Goal: Task Accomplishment & Management: Manage account settings

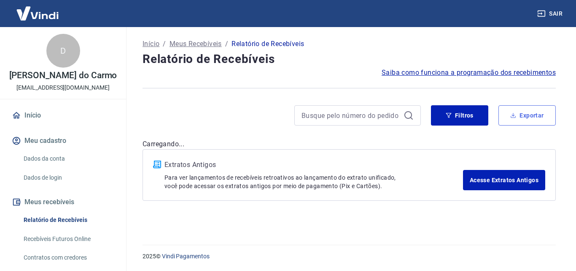
click at [527, 114] on button "Exportar" at bounding box center [527, 115] width 57 height 20
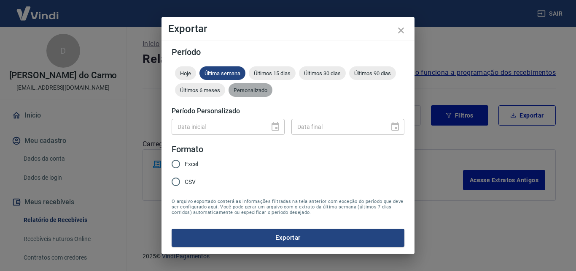
click at [249, 88] on span "Personalizado" at bounding box center [251, 90] width 44 height 6
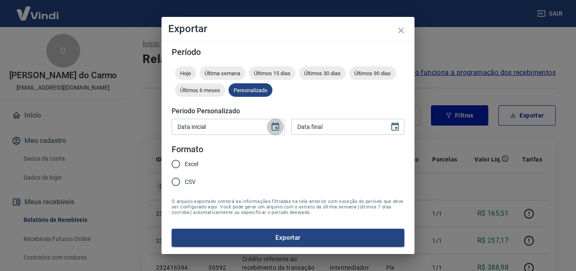
click at [277, 125] on icon "Choose date" at bounding box center [276, 127] width 10 height 10
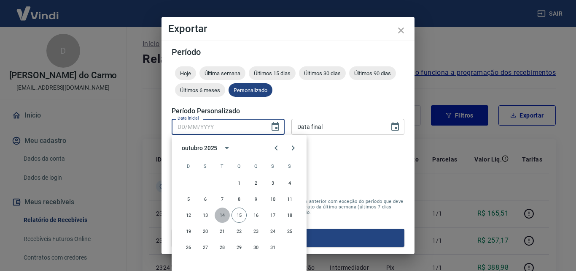
click at [222, 216] on button "14" at bounding box center [222, 214] width 15 height 15
type input "[DATE]"
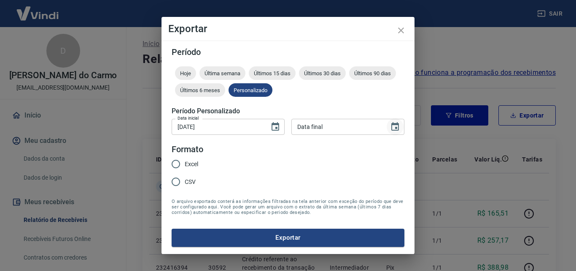
click at [391, 127] on icon "Choose date" at bounding box center [395, 127] width 10 height 10
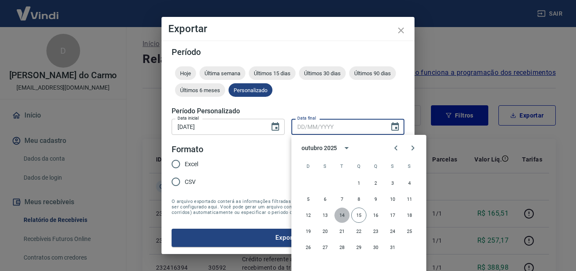
click at [342, 214] on button "14" at bounding box center [342, 214] width 15 height 15
type input "[DATE]"
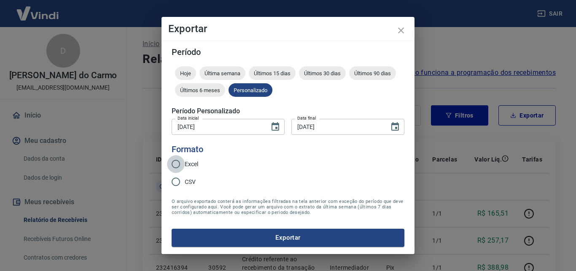
click at [173, 161] on input "Excel" at bounding box center [176, 164] width 18 height 18
radio input "true"
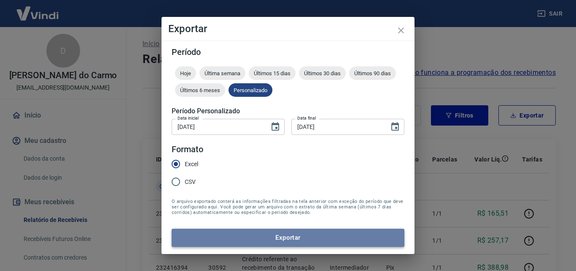
click at [276, 233] on button "Exportar" at bounding box center [288, 237] width 233 height 18
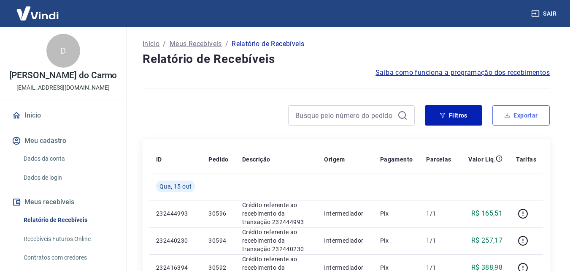
click at [515, 111] on button "Exportar" at bounding box center [521, 115] width 57 height 20
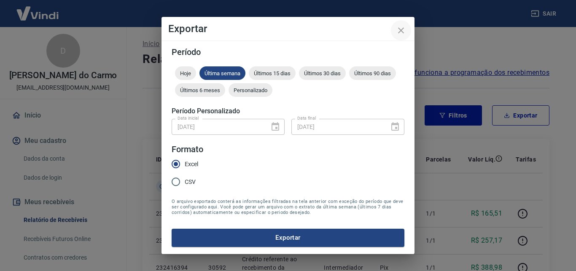
click at [405, 33] on icon "close" at bounding box center [401, 30] width 10 height 10
